Goal: Task Accomplishment & Management: Manage account settings

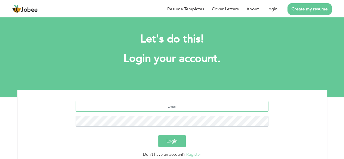
click at [168, 110] on input "text" at bounding box center [172, 106] width 193 height 11
type input "[EMAIL_ADDRESS][DOMAIN_NAME]"
click at [175, 138] on button "Login" at bounding box center [171, 141] width 27 height 12
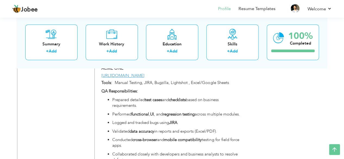
scroll to position [1236, 0]
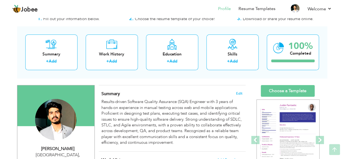
scroll to position [17, 0]
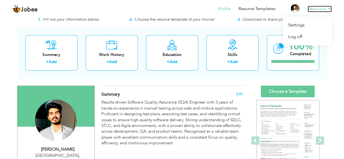
click at [330, 7] on link "Welcome" at bounding box center [320, 9] width 24 height 7
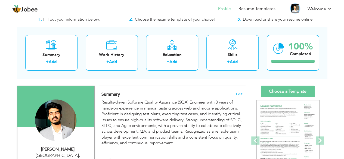
click at [295, 6] on img at bounding box center [295, 8] width 9 height 9
click at [263, 8] on link "Resume Templates" at bounding box center [257, 9] width 37 height 6
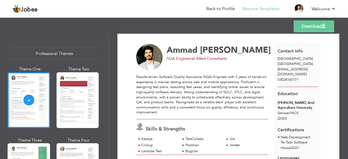
scroll to position [10, 0]
